Goal: Task Accomplishment & Management: Complete application form

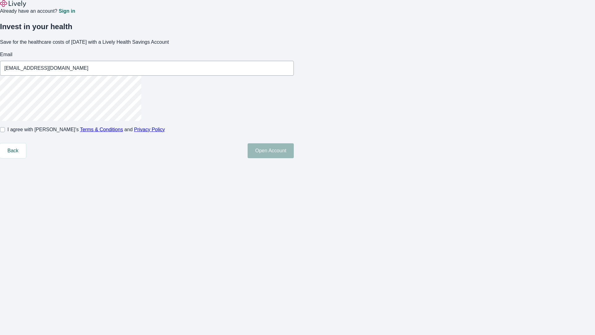
click at [5, 132] on input "I agree with Lively’s Terms & Conditions and Privacy Policy" at bounding box center [2, 129] width 5 height 5
checkbox input "true"
click at [294, 158] on button "Open Account" at bounding box center [271, 150] width 46 height 15
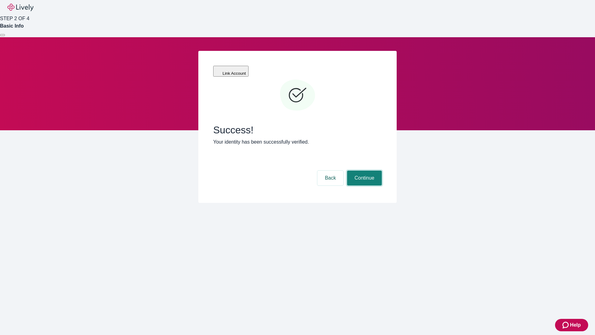
click at [364, 170] on button "Continue" at bounding box center [364, 177] width 35 height 15
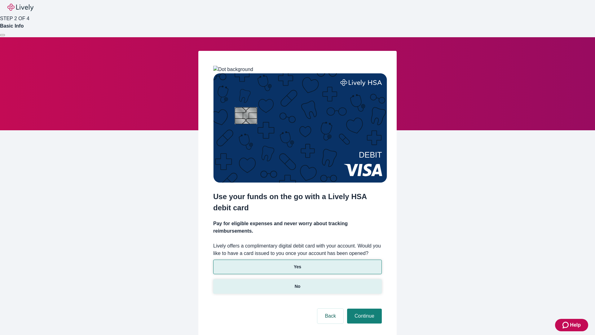
click at [297, 283] on p "No" at bounding box center [298, 286] width 6 height 7
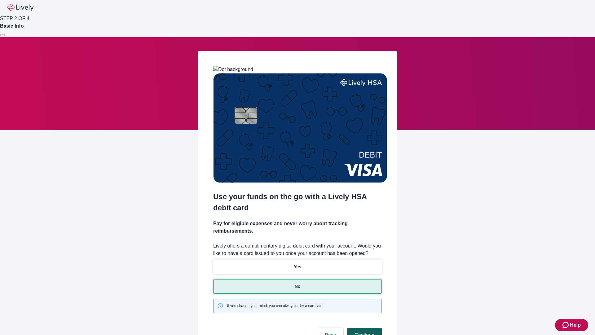
click at [364, 328] on button "Continue" at bounding box center [364, 335] width 35 height 15
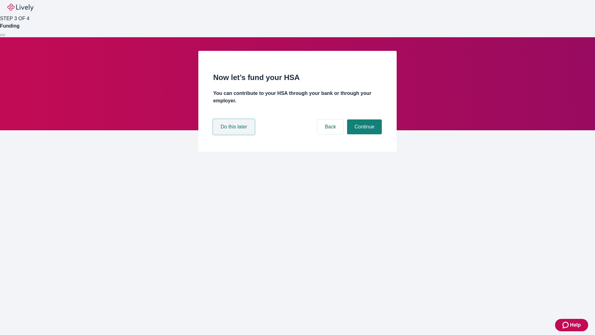
click at [235, 134] on button "Do this later" at bounding box center [233, 126] width 41 height 15
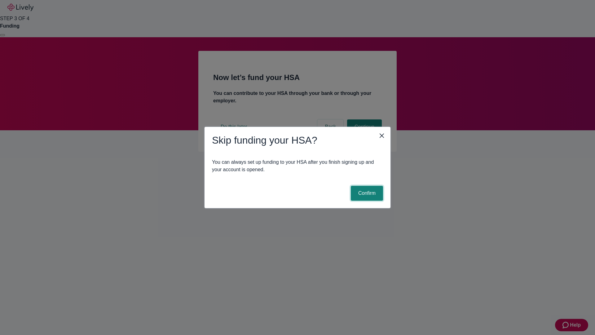
click at [366, 193] on button "Confirm" at bounding box center [367, 193] width 32 height 15
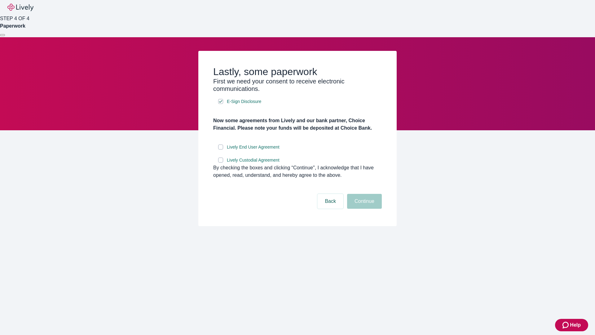
click at [221, 149] on input "Lively End User Agreement" at bounding box center [220, 146] width 5 height 5
checkbox input "true"
click at [221, 162] on input "Lively Custodial Agreement" at bounding box center [220, 159] width 5 height 5
checkbox input "true"
click at [364, 209] on button "Continue" at bounding box center [364, 201] width 35 height 15
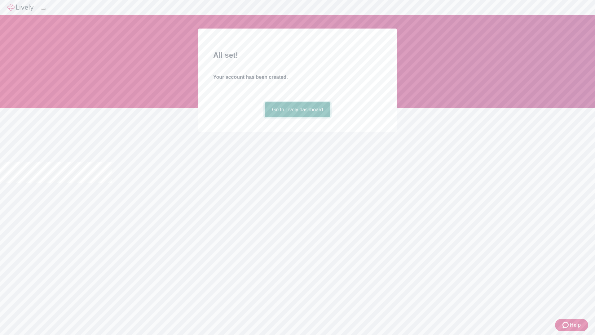
click at [297, 117] on link "Go to Lively dashboard" at bounding box center [298, 109] width 66 height 15
